Goal: Check status

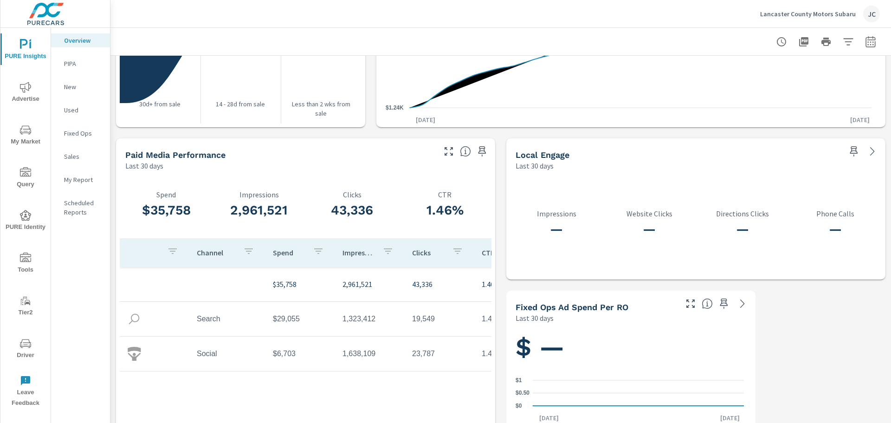
scroll to position [1155, 0]
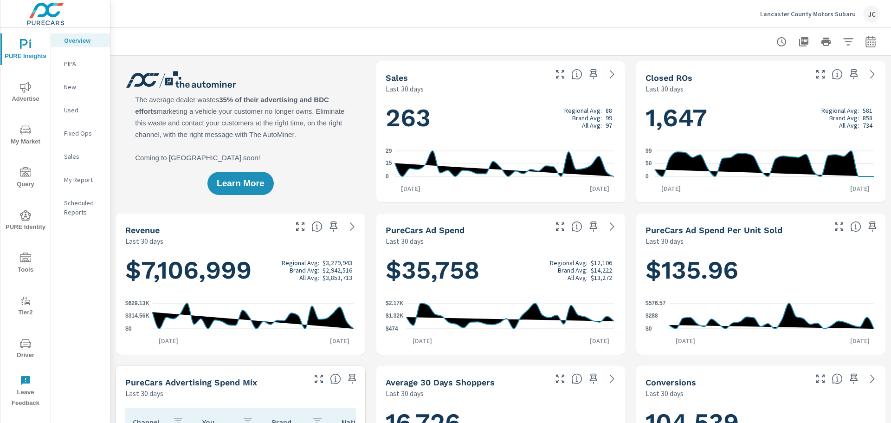
scroll to position [0, 0]
